Goal: Use online tool/utility: Use online tool/utility

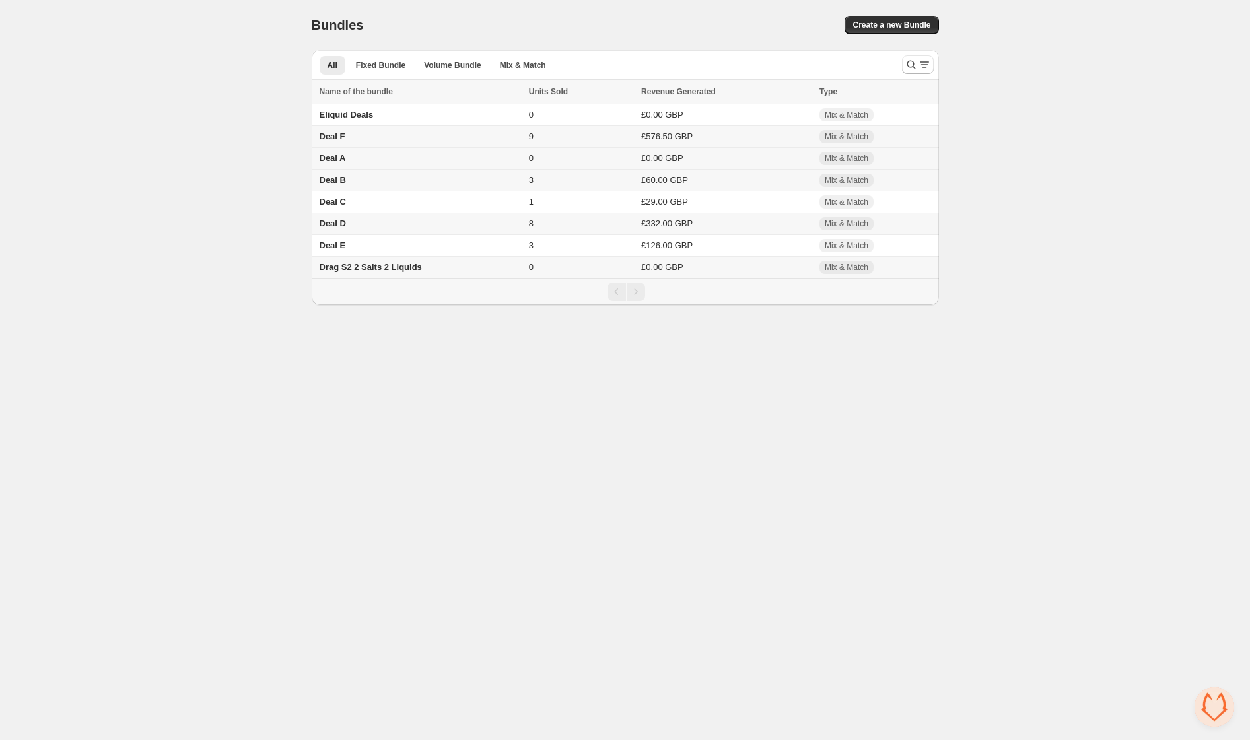
click at [436, 157] on td "Deal A" at bounding box center [418, 159] width 213 height 22
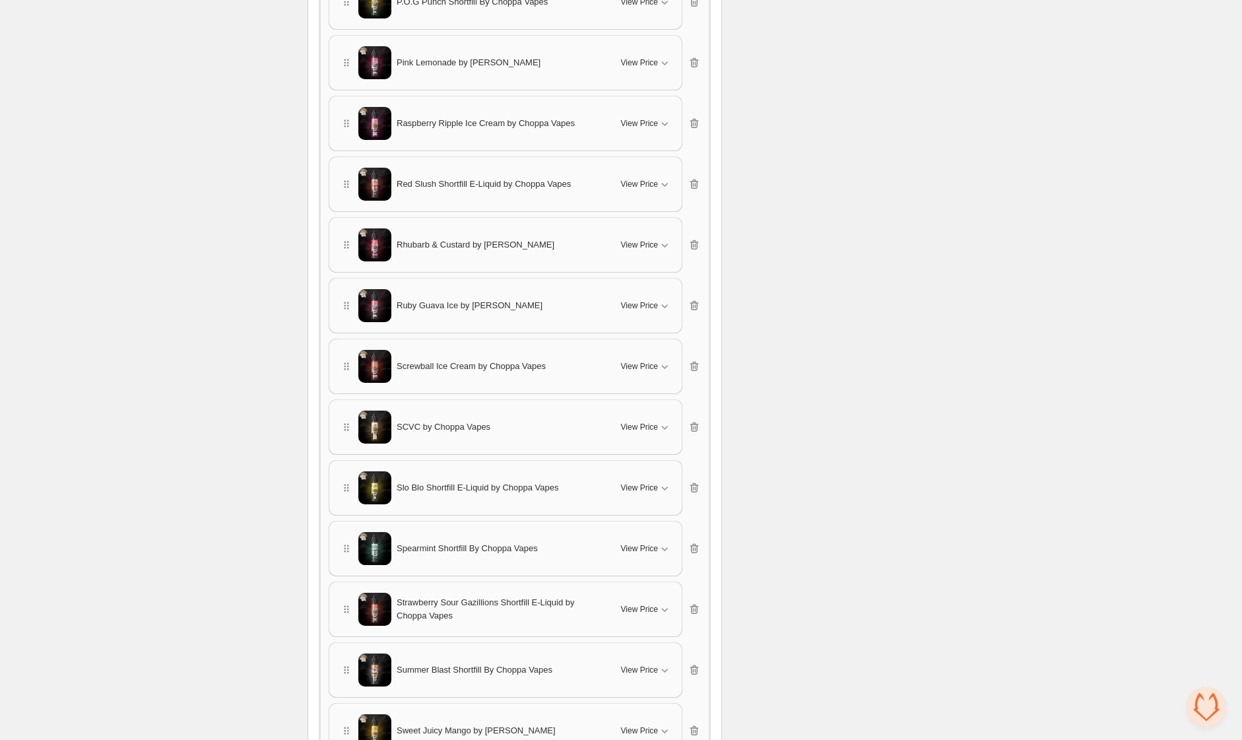
scroll to position [2420, 0]
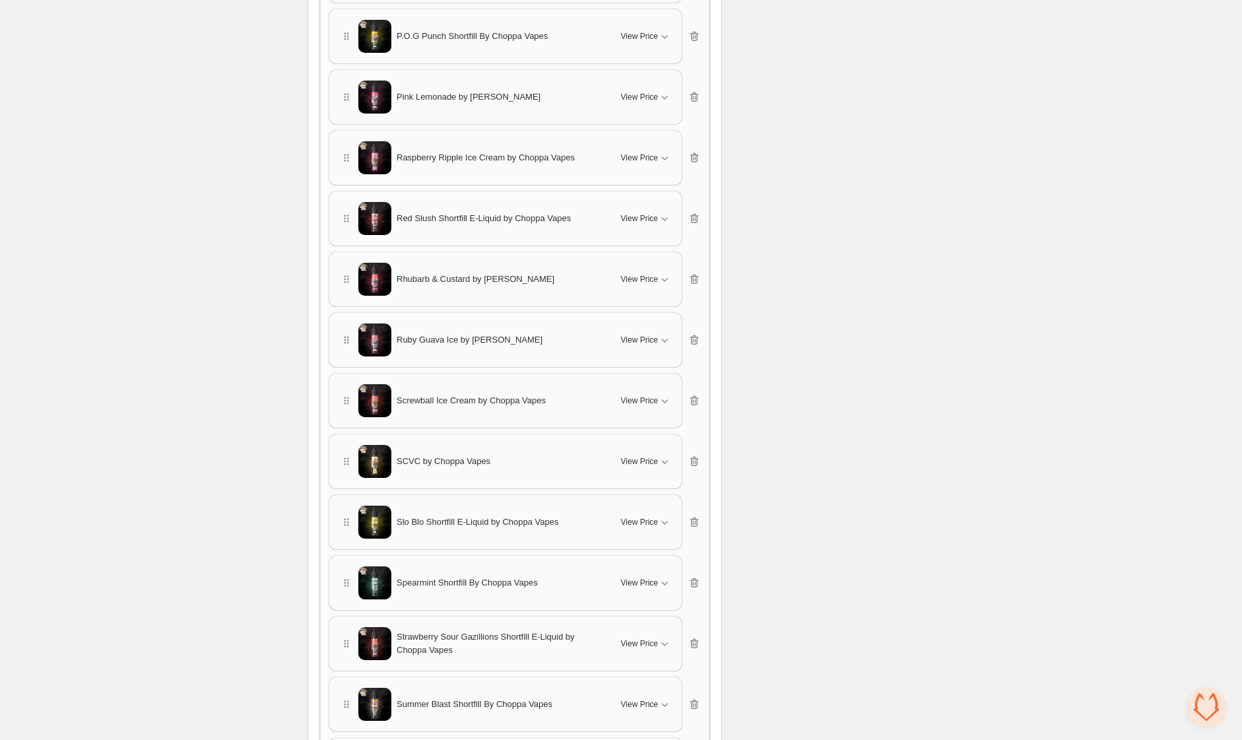
click at [602, 225] on div "Red Slush Shortfill E-Liquid by Choppa Vapes" at bounding box center [472, 218] width 265 height 33
click at [649, 219] on span "View Price" at bounding box center [639, 218] width 37 height 11
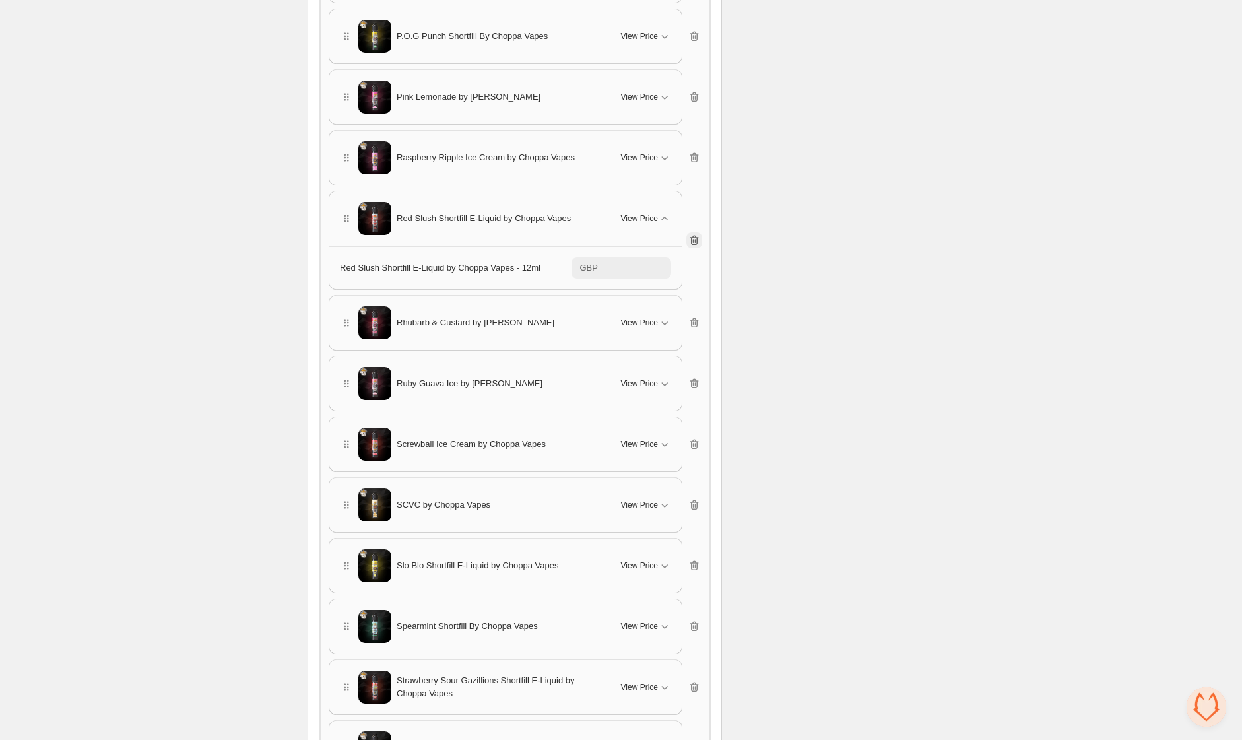
click at [696, 238] on icon "button" at bounding box center [694, 240] width 13 height 13
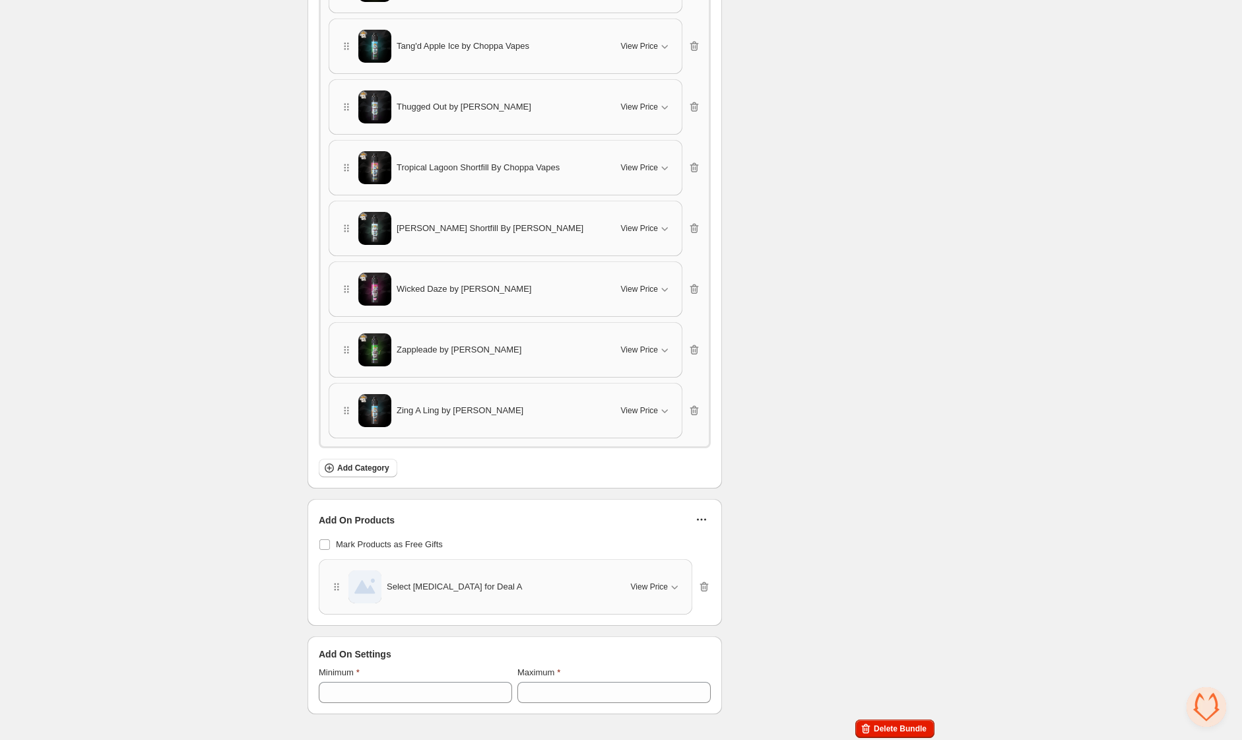
scroll to position [3244, 0]
click at [652, 581] on span "View Price" at bounding box center [649, 586] width 37 height 11
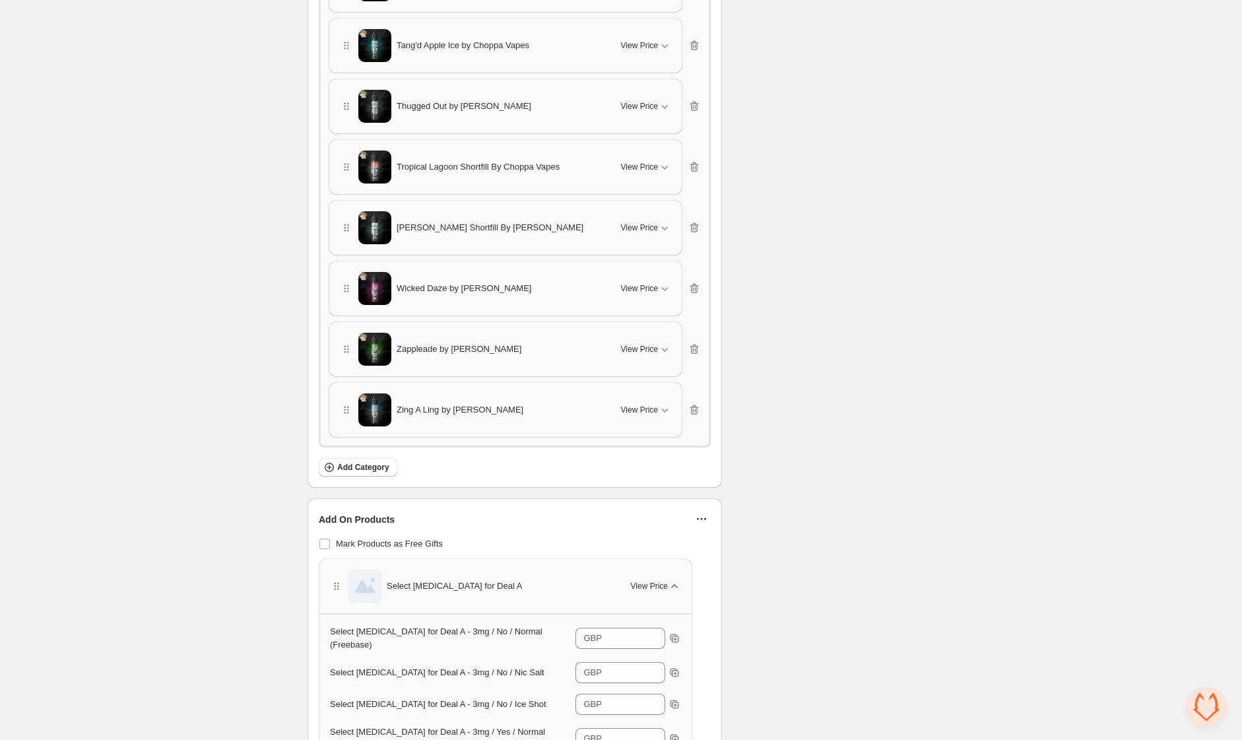
click at [665, 583] on span "View Price" at bounding box center [649, 586] width 37 height 11
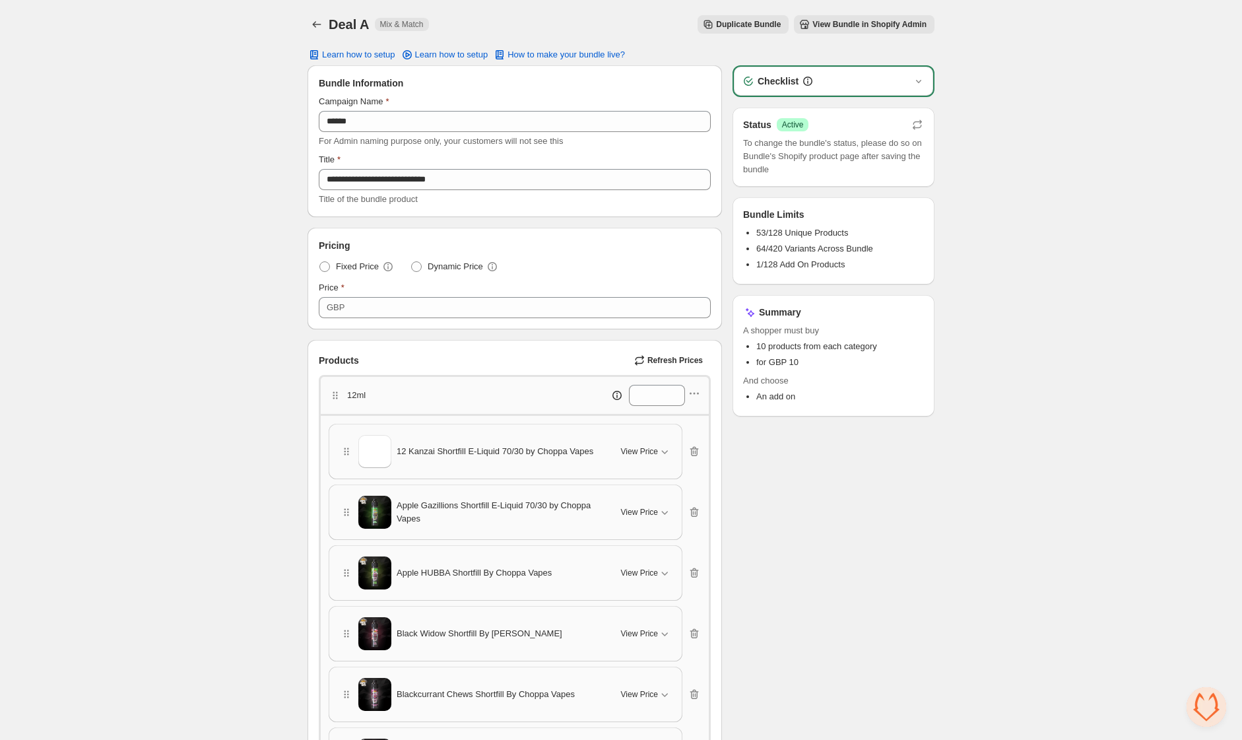
scroll to position [0, 0]
click at [319, 24] on icon "Back" at bounding box center [316, 24] width 13 height 13
